Goal: Transaction & Acquisition: Purchase product/service

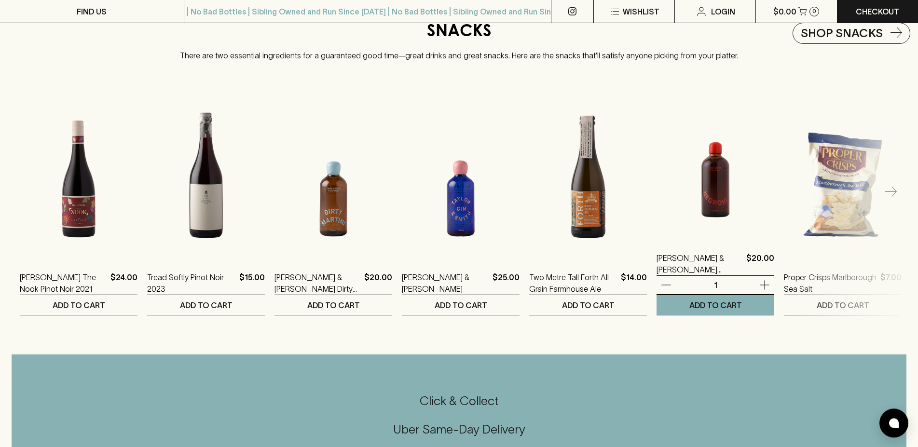
scroll to position [1624, 0]
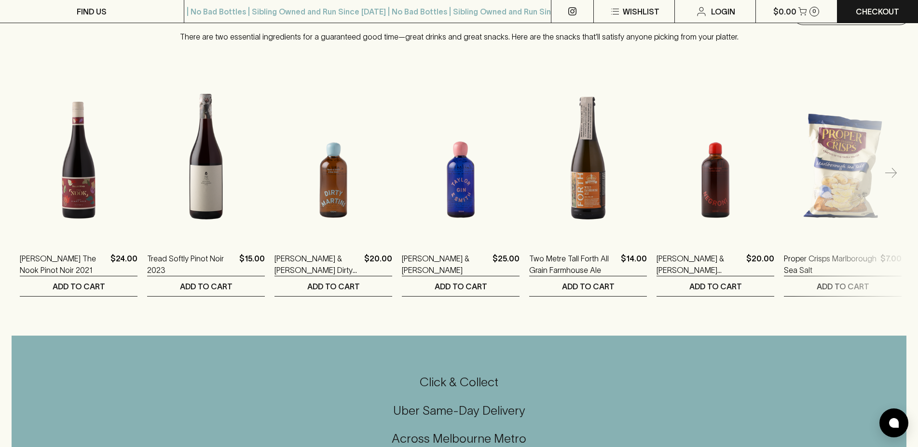
click at [894, 179] on icon "button" at bounding box center [891, 174] width 12 height 12
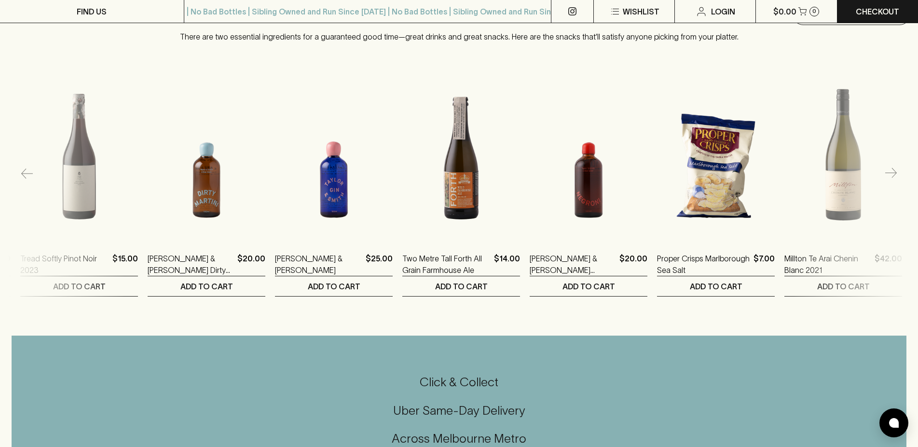
scroll to position [0, 127]
click at [890, 179] on icon "button" at bounding box center [891, 174] width 12 height 12
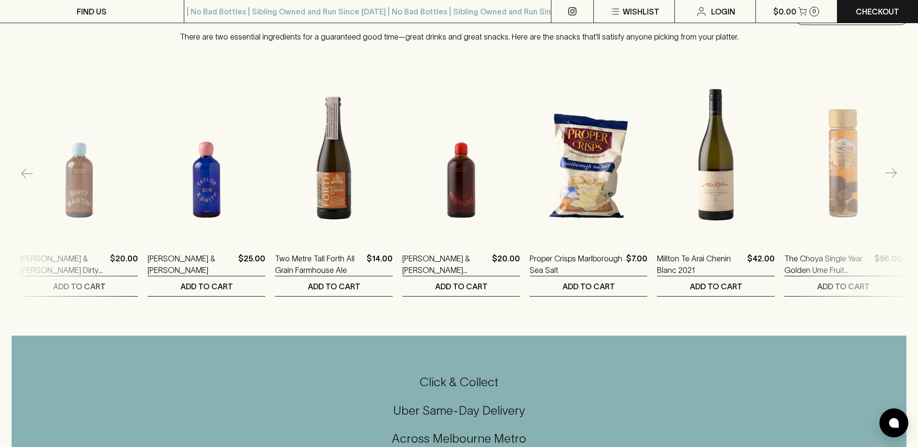
scroll to position [0, 255]
click at [889, 179] on icon "button" at bounding box center [891, 174] width 12 height 12
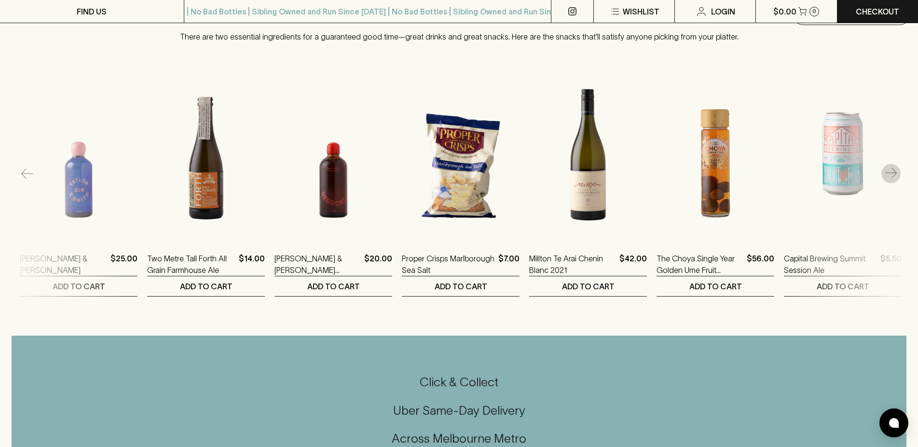
click at [889, 179] on icon "button" at bounding box center [891, 174] width 12 height 12
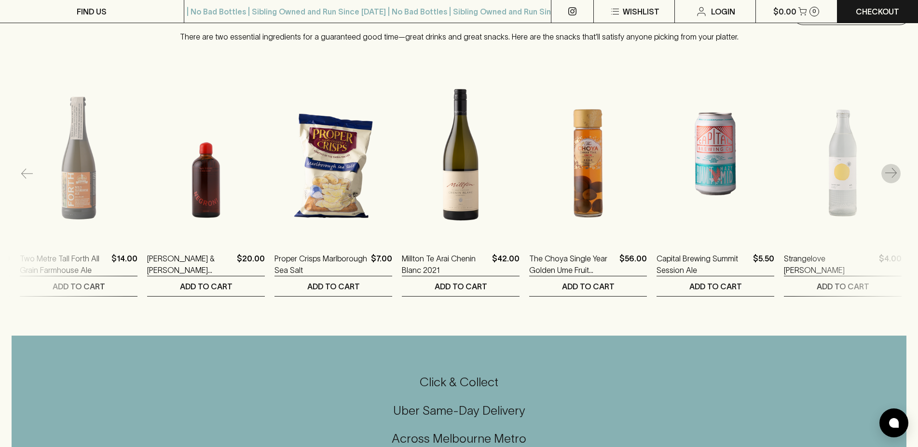
click at [889, 179] on icon "button" at bounding box center [891, 174] width 12 height 12
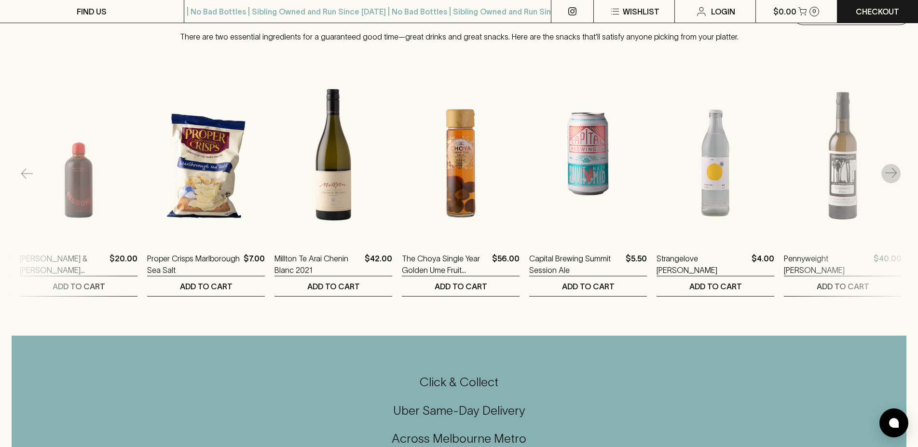
click at [889, 179] on icon "button" at bounding box center [891, 174] width 12 height 12
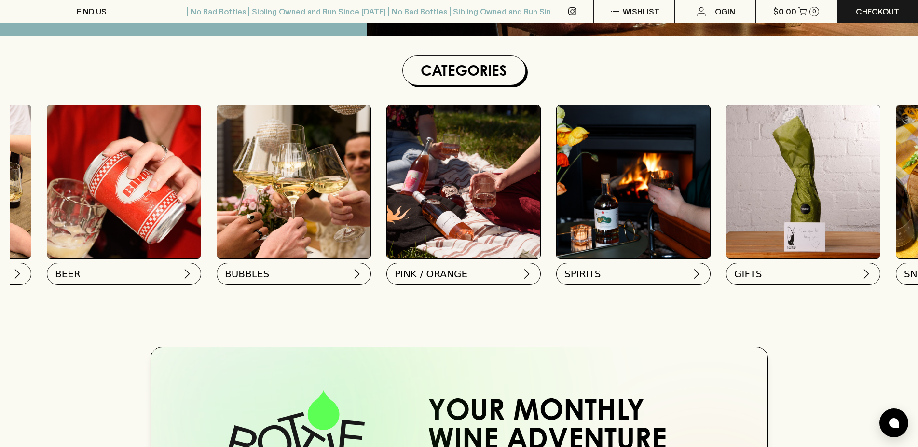
scroll to position [0, 473]
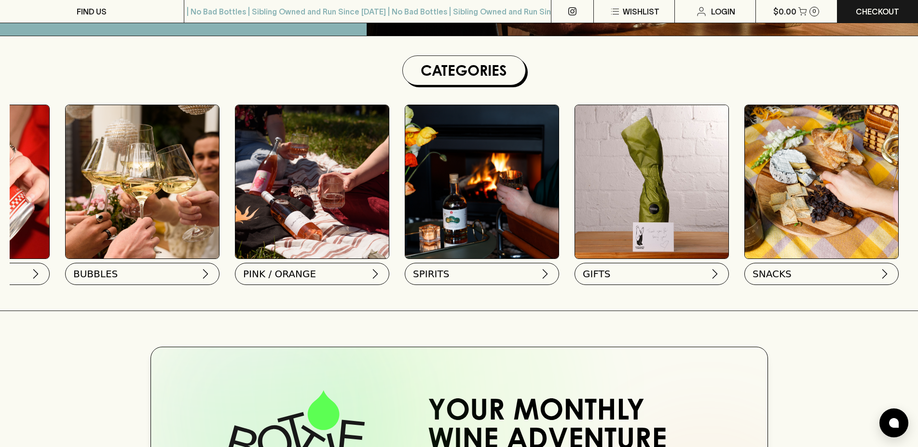
click at [487, 211] on img at bounding box center [481, 181] width 153 height 153
click at [494, 279] on button "SPIRITS" at bounding box center [481, 272] width 154 height 22
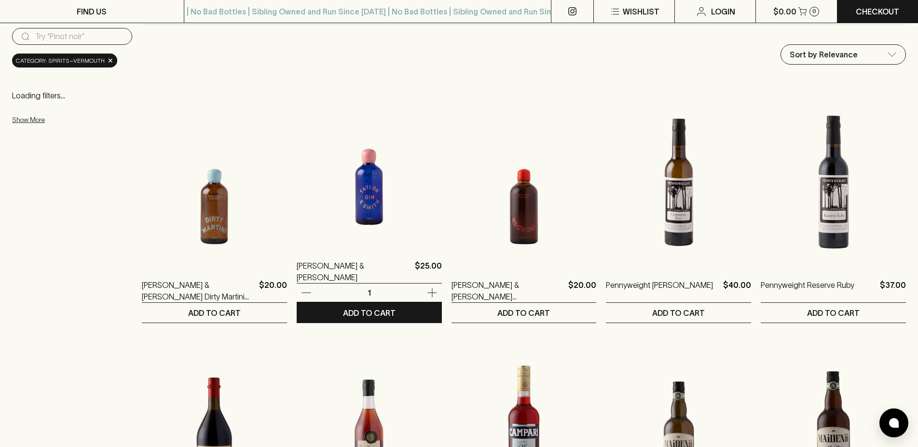
scroll to position [98, 0]
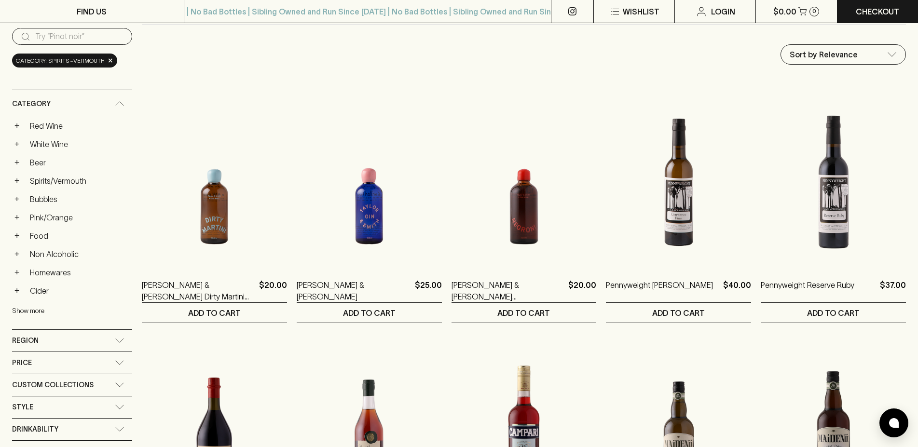
click at [34, 308] on button "Show more" at bounding box center [75, 311] width 126 height 20
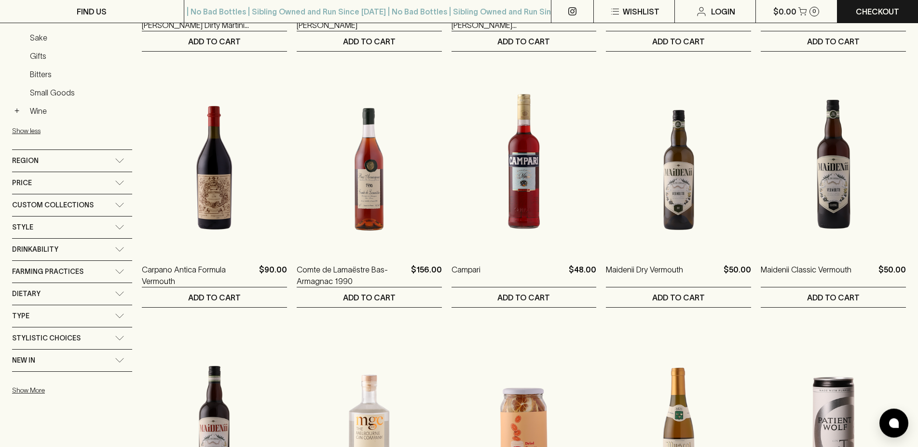
scroll to position [394, 0]
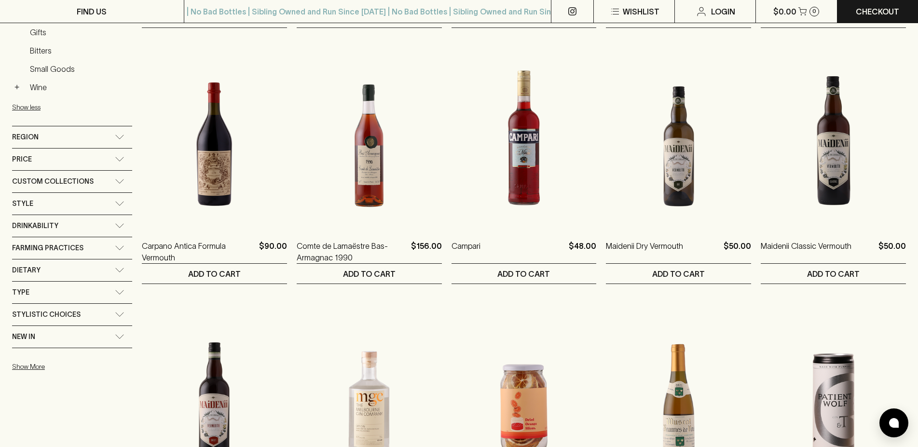
click at [121, 294] on icon at bounding box center [120, 292] width 10 height 5
click at [121, 294] on icon at bounding box center [120, 295] width 10 height 5
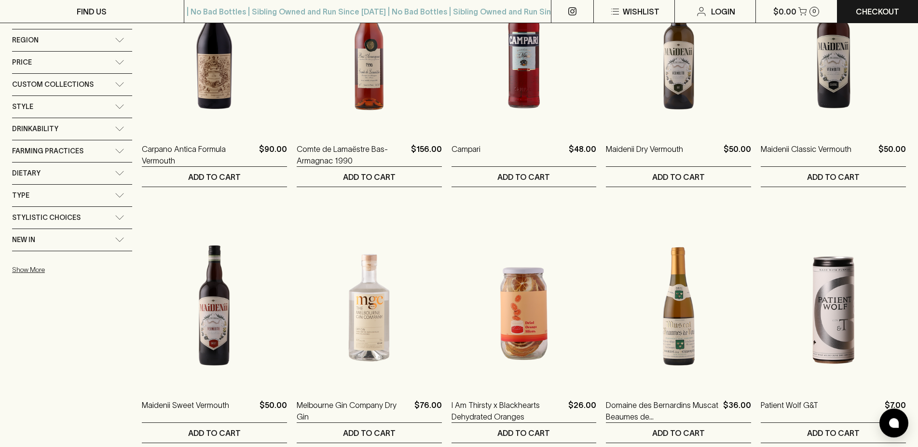
scroll to position [492, 0]
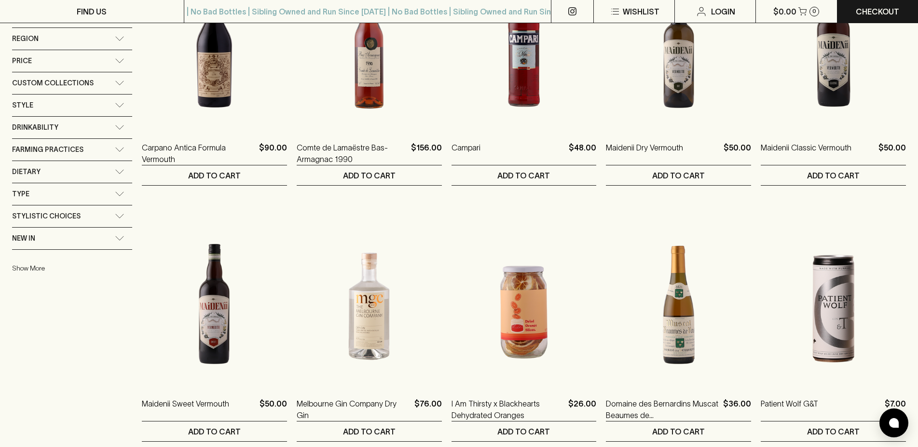
click at [33, 265] on button "Show More" at bounding box center [75, 269] width 126 height 20
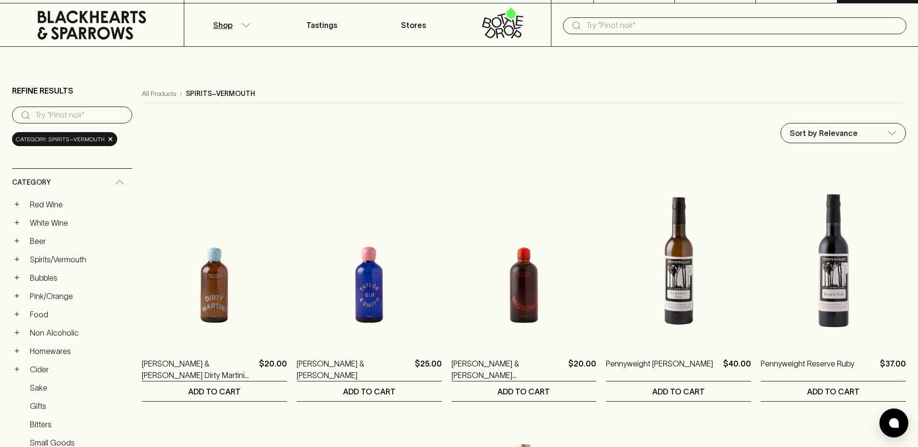
scroll to position [0, 0]
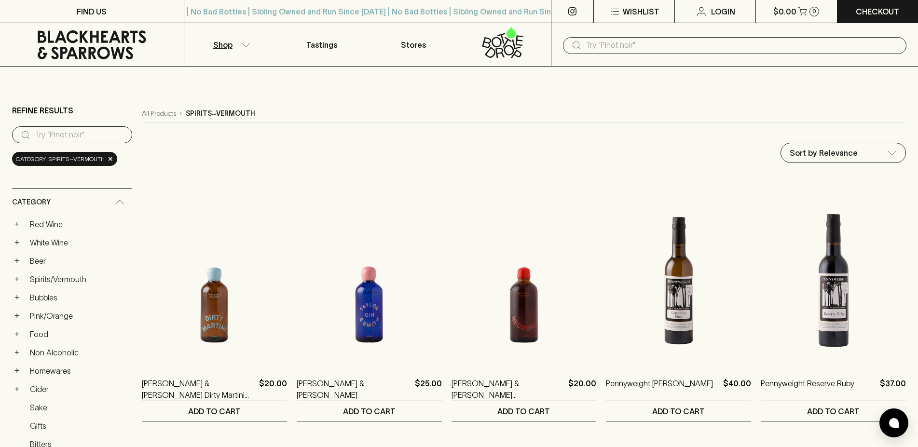
click at [75, 132] on input "search" at bounding box center [79, 134] width 89 height 15
type input "gin"
